Goal: Find specific page/section: Find specific page/section

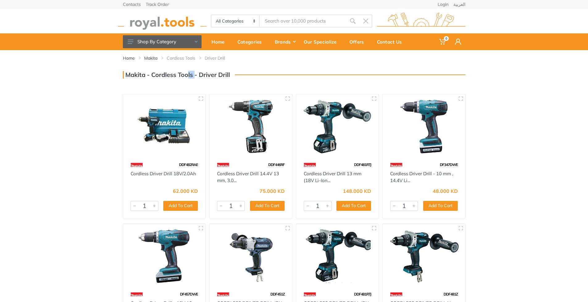
drag, startPoint x: 146, startPoint y: 75, endPoint x: 126, endPoint y: 76, distance: 19.8
click at [126, 76] on h3 "Makita - Cordless Tools - Driver Drill" at bounding box center [176, 74] width 107 height 7
copy h3 "Makita"
click at [147, 60] on link "Makita" at bounding box center [150, 58] width 13 height 6
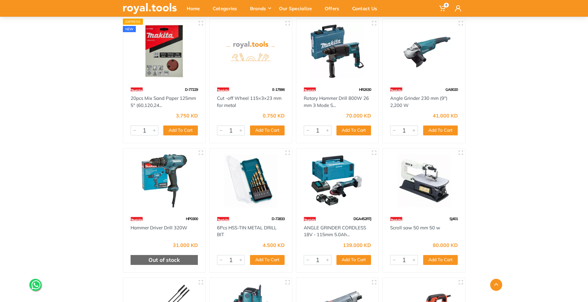
scroll to position [556, 0]
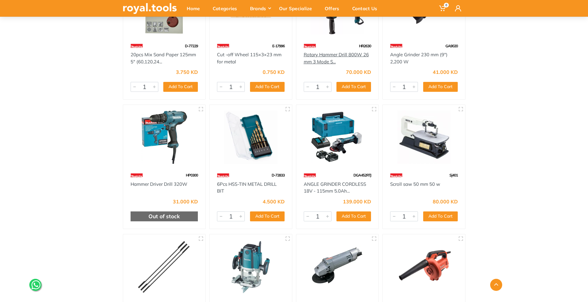
drag, startPoint x: 334, startPoint y: 58, endPoint x: 317, endPoint y: 56, distance: 17.4
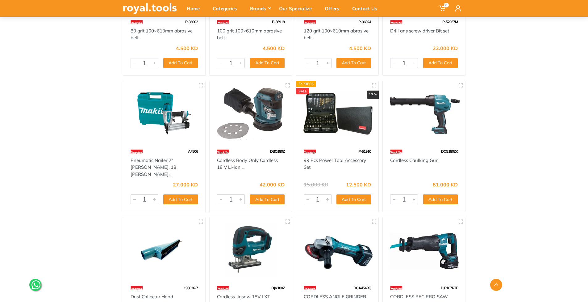
scroll to position [2778, 0]
